Goal: Transaction & Acquisition: Obtain resource

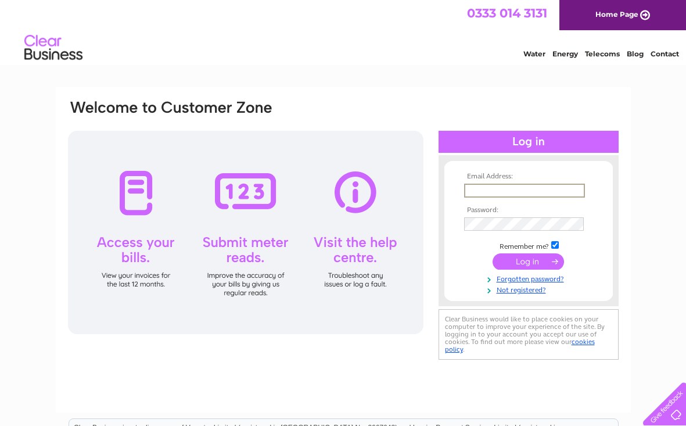
type input "accounts@firthvets.co.uk"
click at [528, 260] on input "submit" at bounding box center [528, 261] width 71 height 16
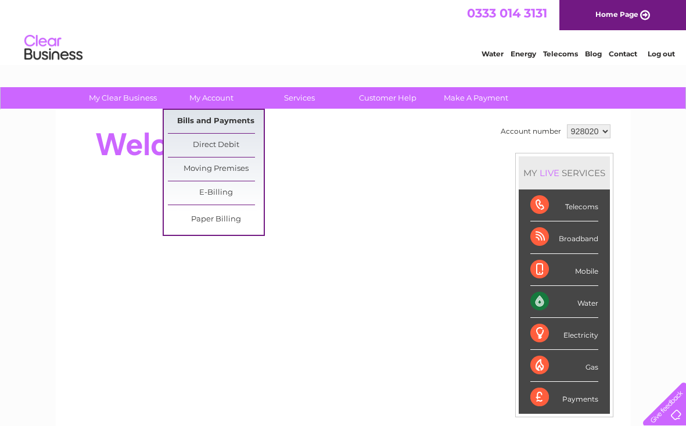
click at [219, 120] on link "Bills and Payments" at bounding box center [216, 121] width 96 height 23
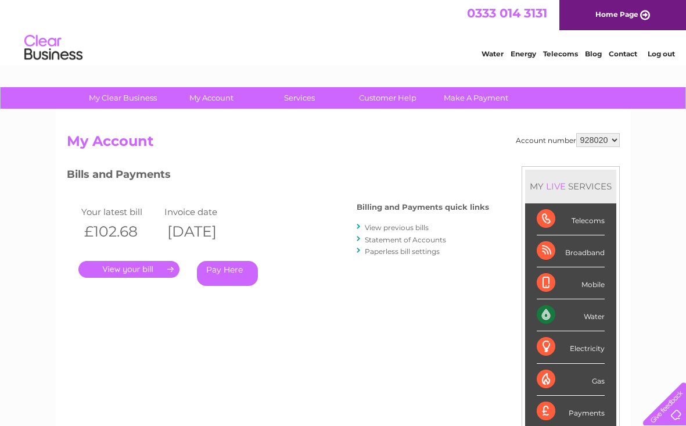
click at [126, 266] on link "." at bounding box center [128, 269] width 101 height 17
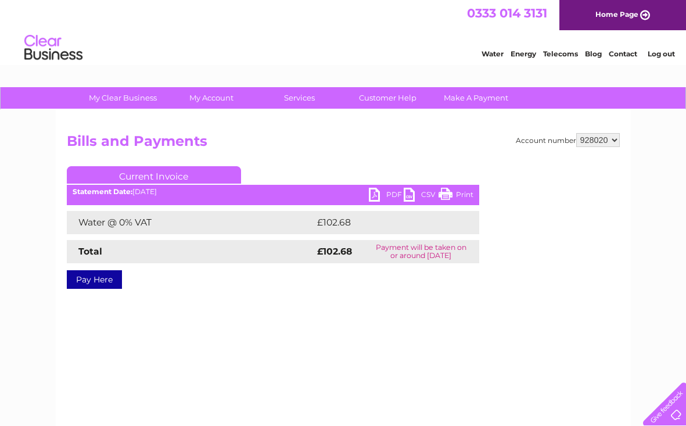
click at [378, 193] on link "PDF" at bounding box center [386, 196] width 35 height 17
